Goal: Transaction & Acquisition: Purchase product/service

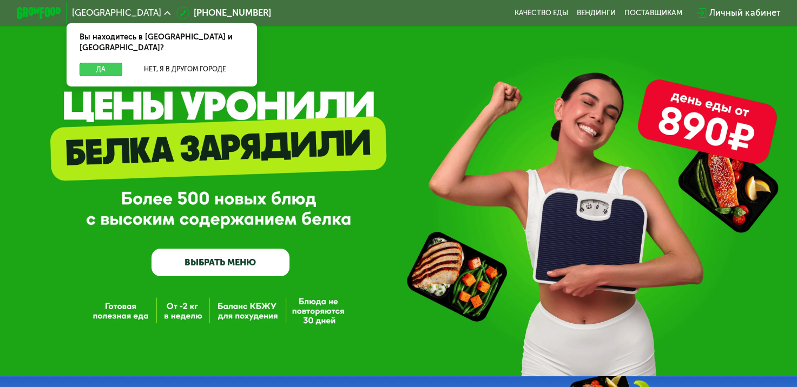
click at [110, 63] on button "Да" at bounding box center [100, 70] width 43 height 14
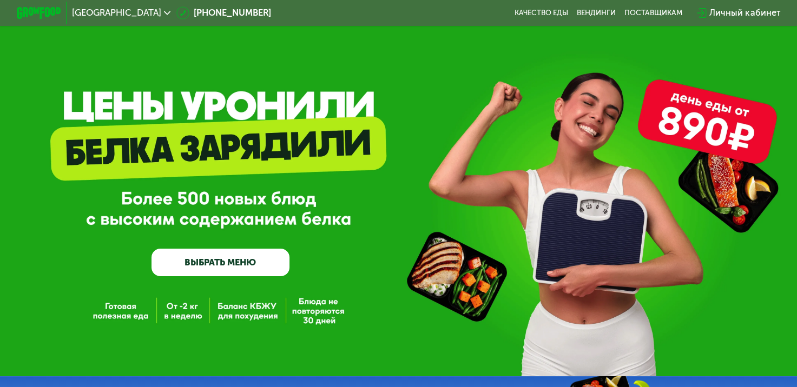
click at [258, 260] on link "ВЫБРАТЬ МЕНЮ" at bounding box center [220, 263] width 138 height 28
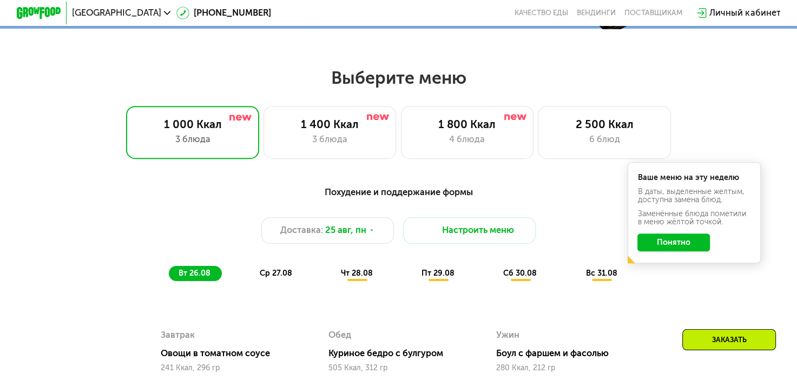
scroll to position [474, 0]
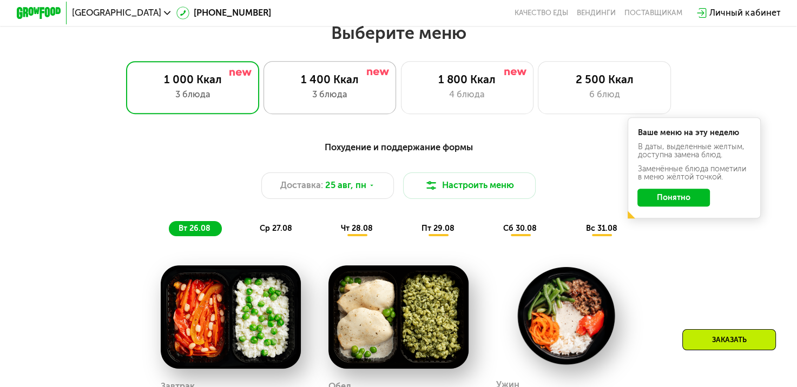
click at [401, 110] on div "1 400 Ккал 3 блюда" at bounding box center [467, 87] width 133 height 53
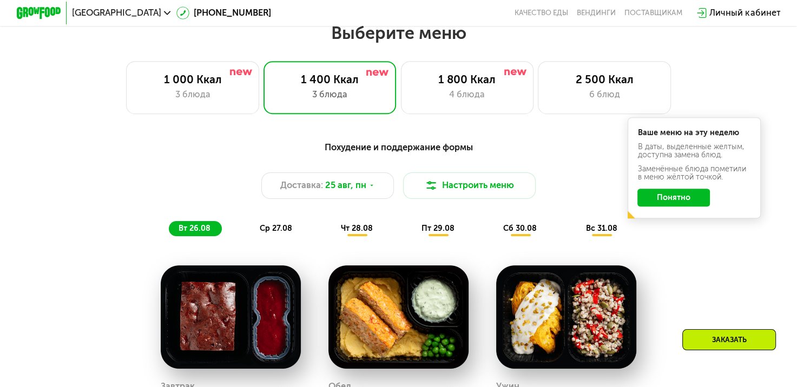
click at [666, 202] on button "Понятно" at bounding box center [673, 198] width 72 height 18
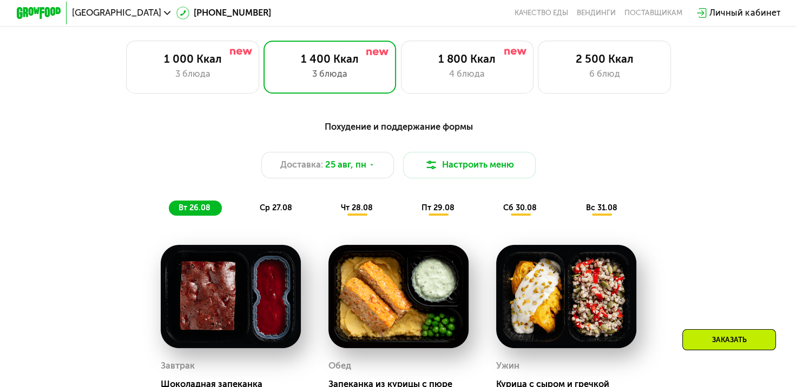
scroll to position [493, 0]
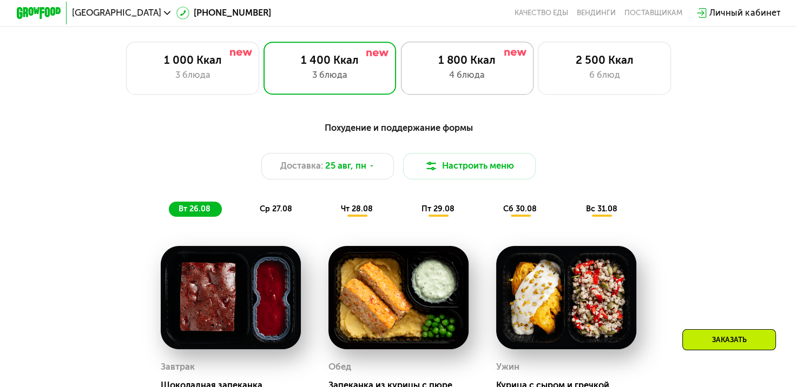
click at [460, 80] on div "4 блюда" at bounding box center [467, 76] width 110 height 14
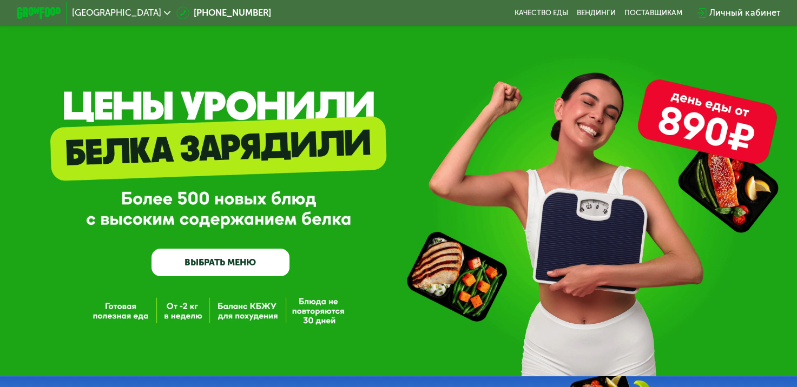
scroll to position [0, 0]
click at [208, 262] on link "ВЫБРАТЬ МЕНЮ" at bounding box center [220, 263] width 138 height 28
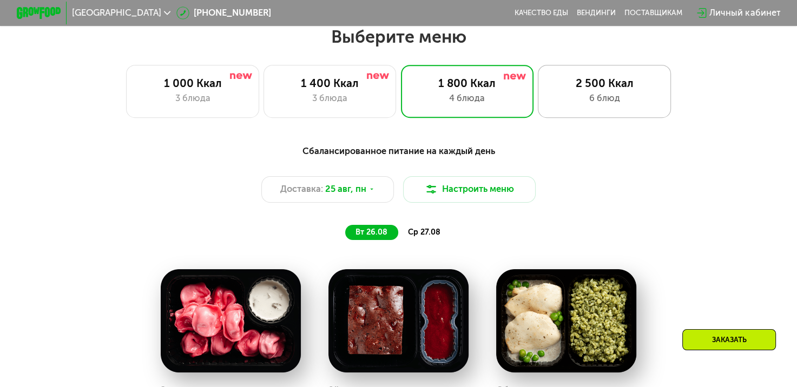
scroll to position [474, 0]
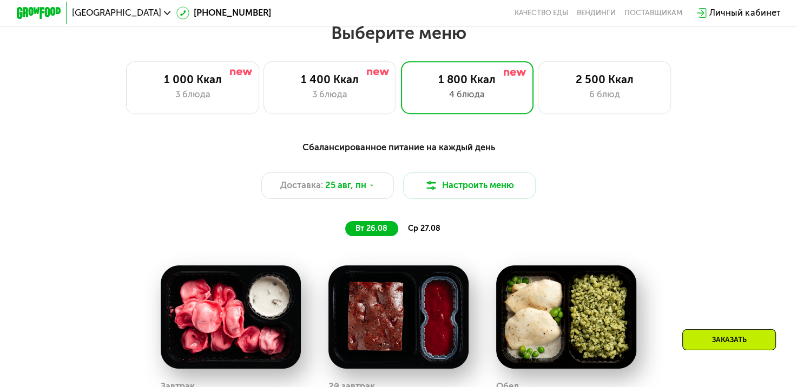
click at [751, 10] on div "Личный кабинет" at bounding box center [744, 13] width 71 height 14
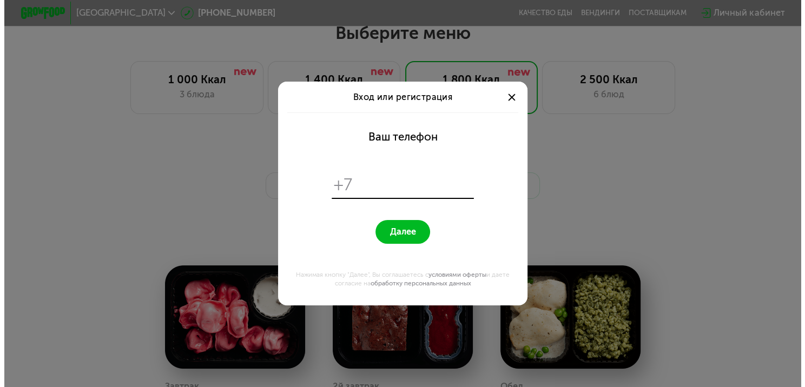
scroll to position [0, 0]
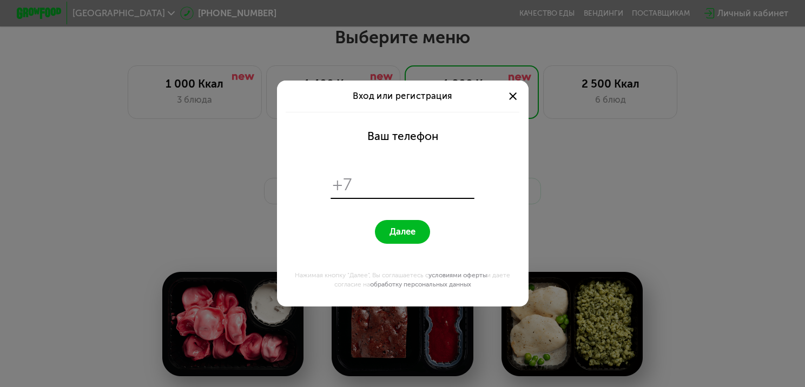
click at [510, 89] on div "Вход или регистрация" at bounding box center [402, 96] width 251 height 31
click at [516, 103] on div "Вход или регистрация" at bounding box center [402, 96] width 251 height 31
click at [513, 98] on div at bounding box center [513, 96] width 14 height 14
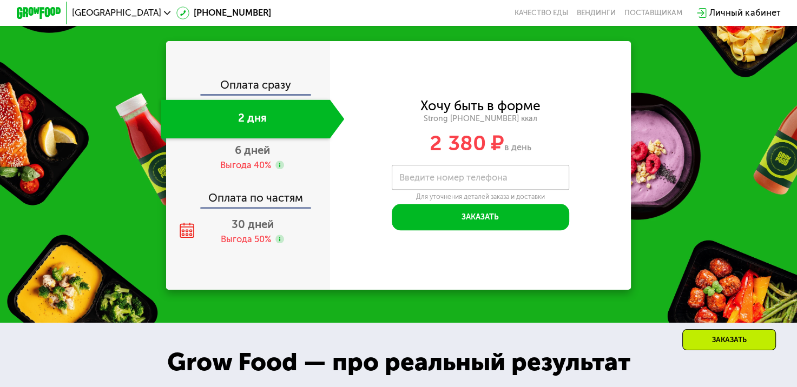
scroll to position [1188, 0]
click at [239, 170] on div "Выгода 40%" at bounding box center [245, 166] width 51 height 12
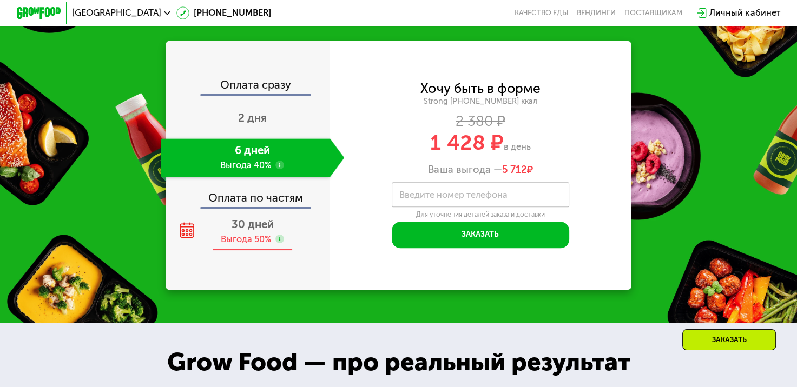
click at [263, 231] on span "30 дней" at bounding box center [252, 224] width 42 height 13
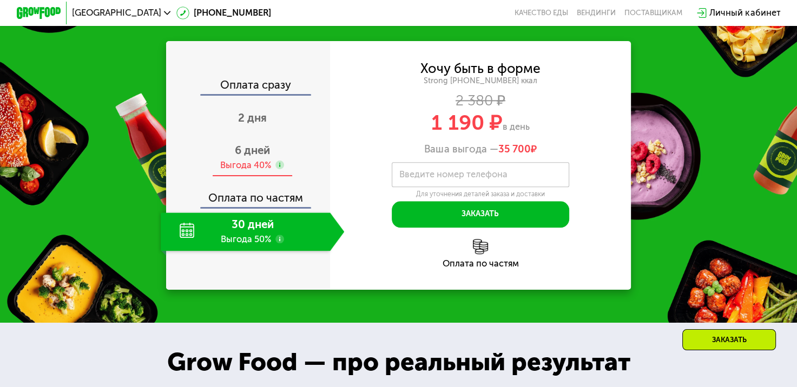
click at [255, 172] on div "Выгода 40%" at bounding box center [245, 166] width 51 height 12
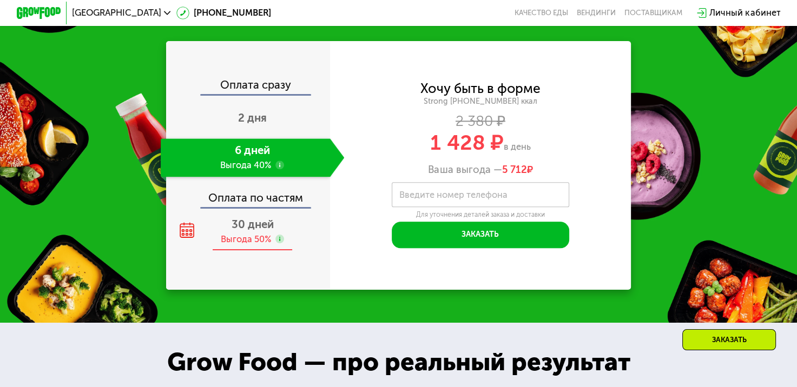
click at [262, 231] on span "30 дней" at bounding box center [252, 224] width 42 height 13
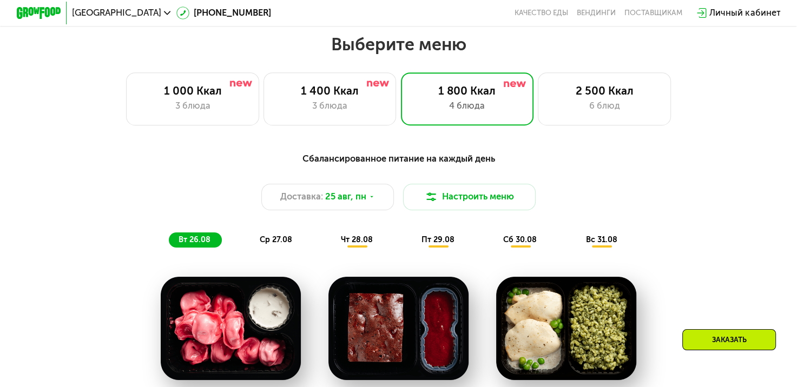
scroll to position [462, 0]
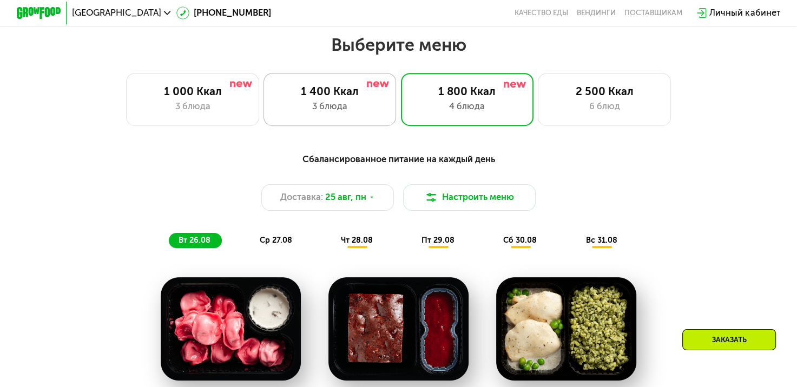
click at [339, 114] on div "3 блюда" at bounding box center [330, 107] width 110 height 14
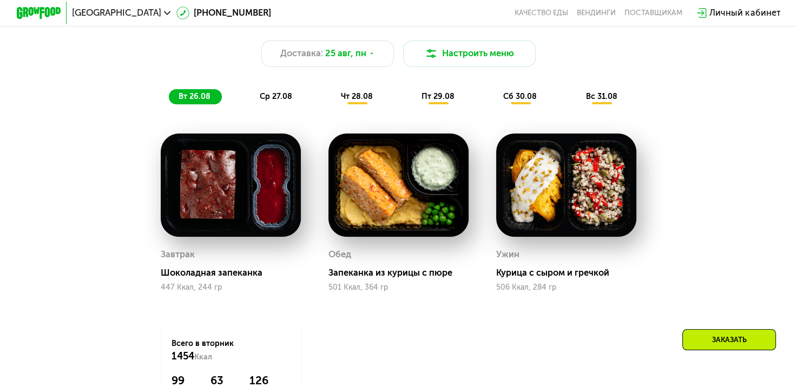
scroll to position [606, 0]
click at [251, 199] on img at bounding box center [231, 185] width 140 height 103
click at [392, 205] on img at bounding box center [398, 185] width 140 height 103
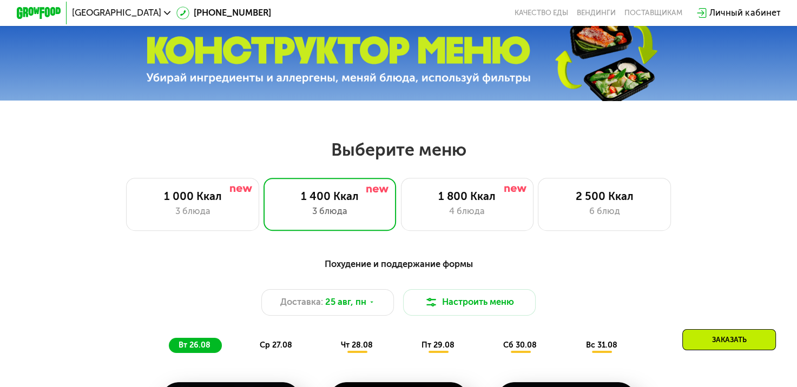
scroll to position [355, 0]
